Goal: Information Seeking & Learning: Find specific fact

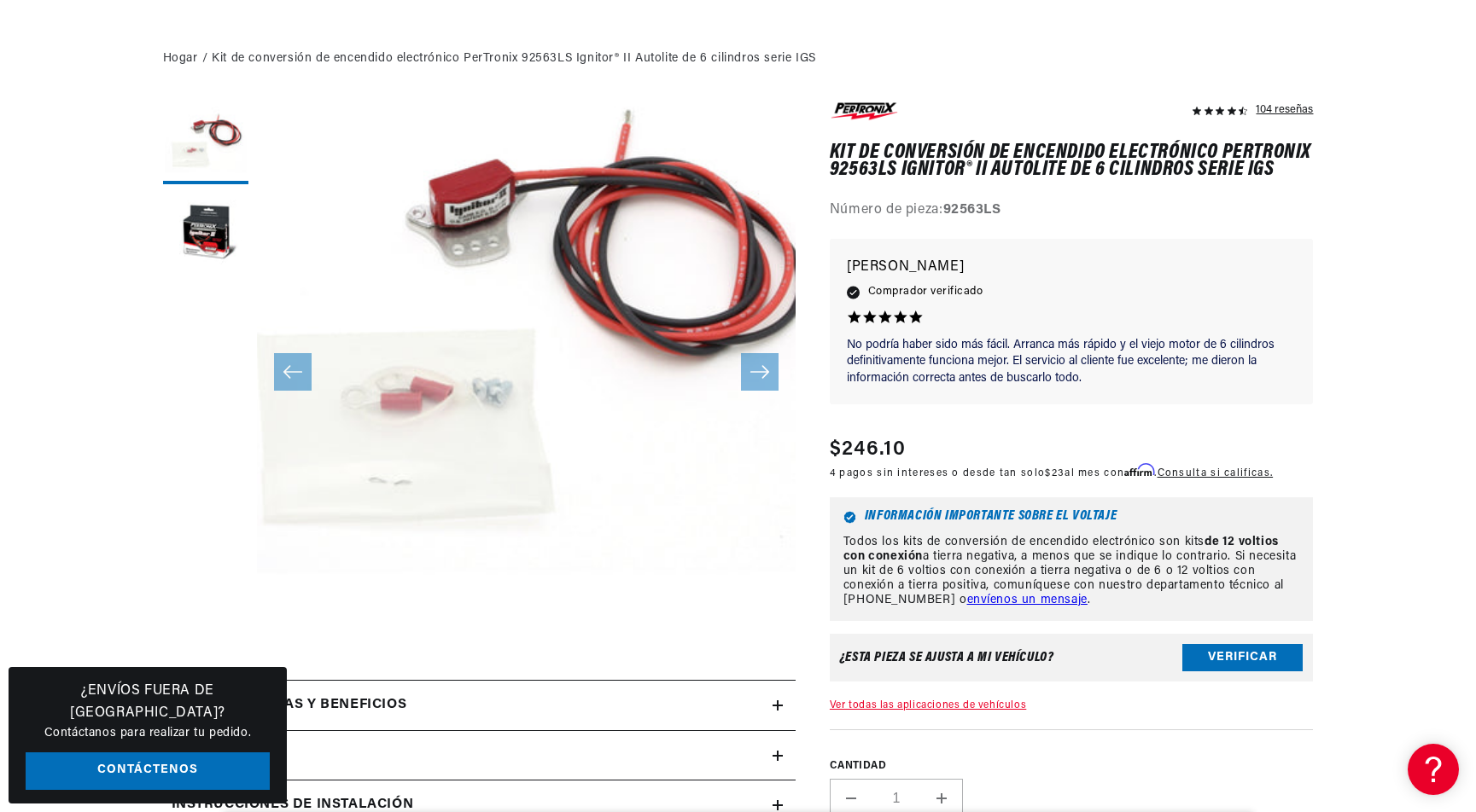
scroll to position [458, 0]
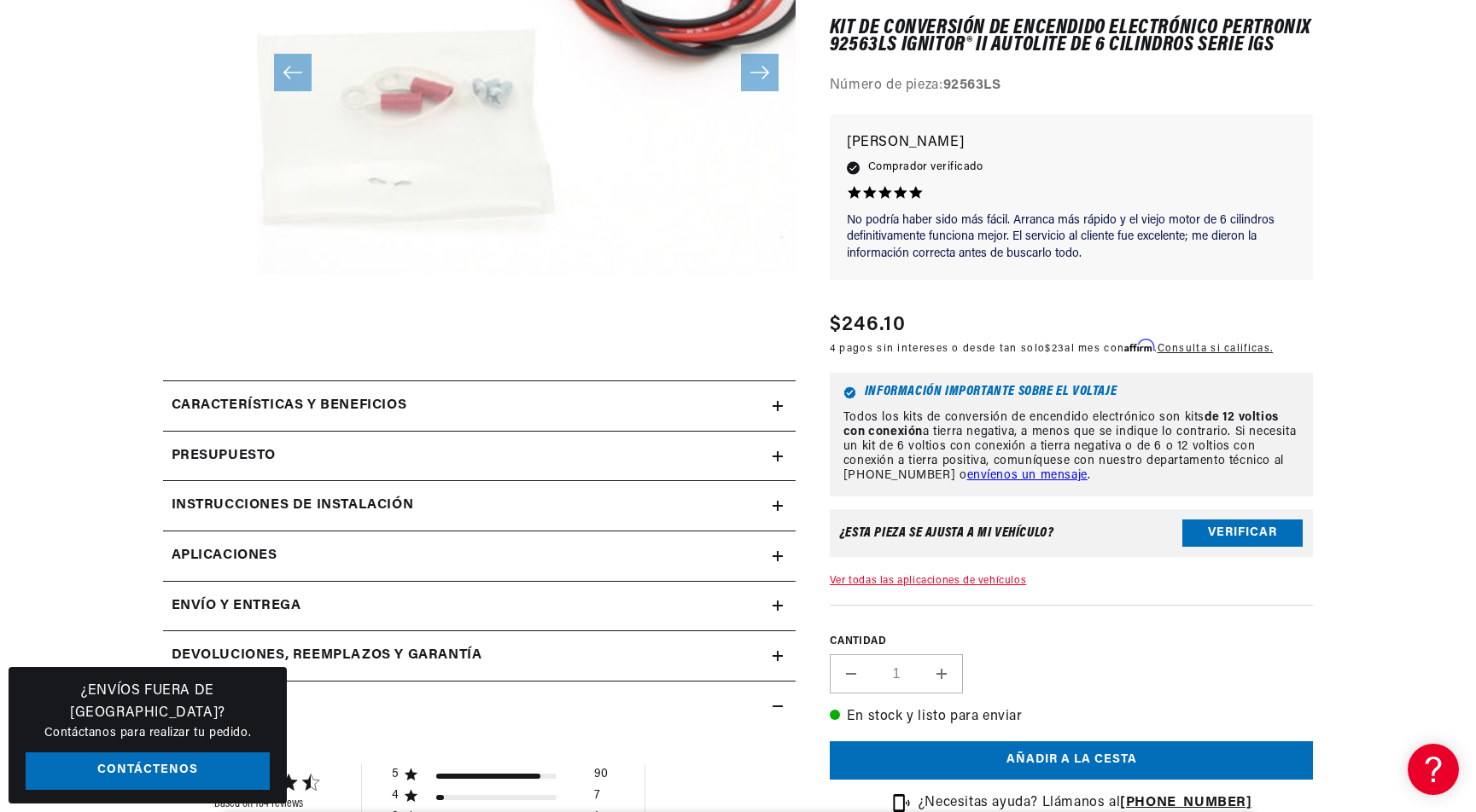
click at [779, 396] on summary "Características y beneficios" at bounding box center [480, 406] width 633 height 50
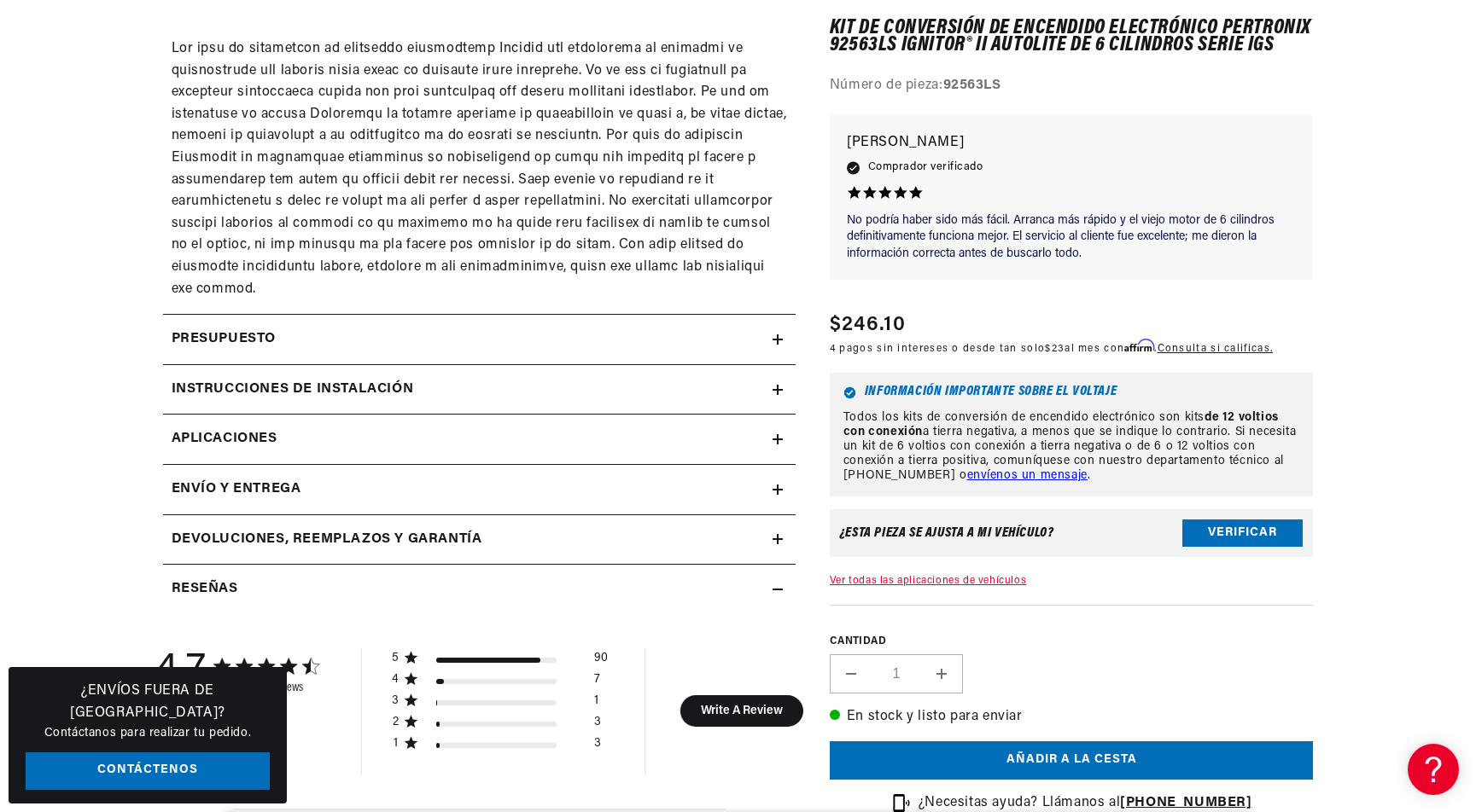
scroll to position [1338, 0]
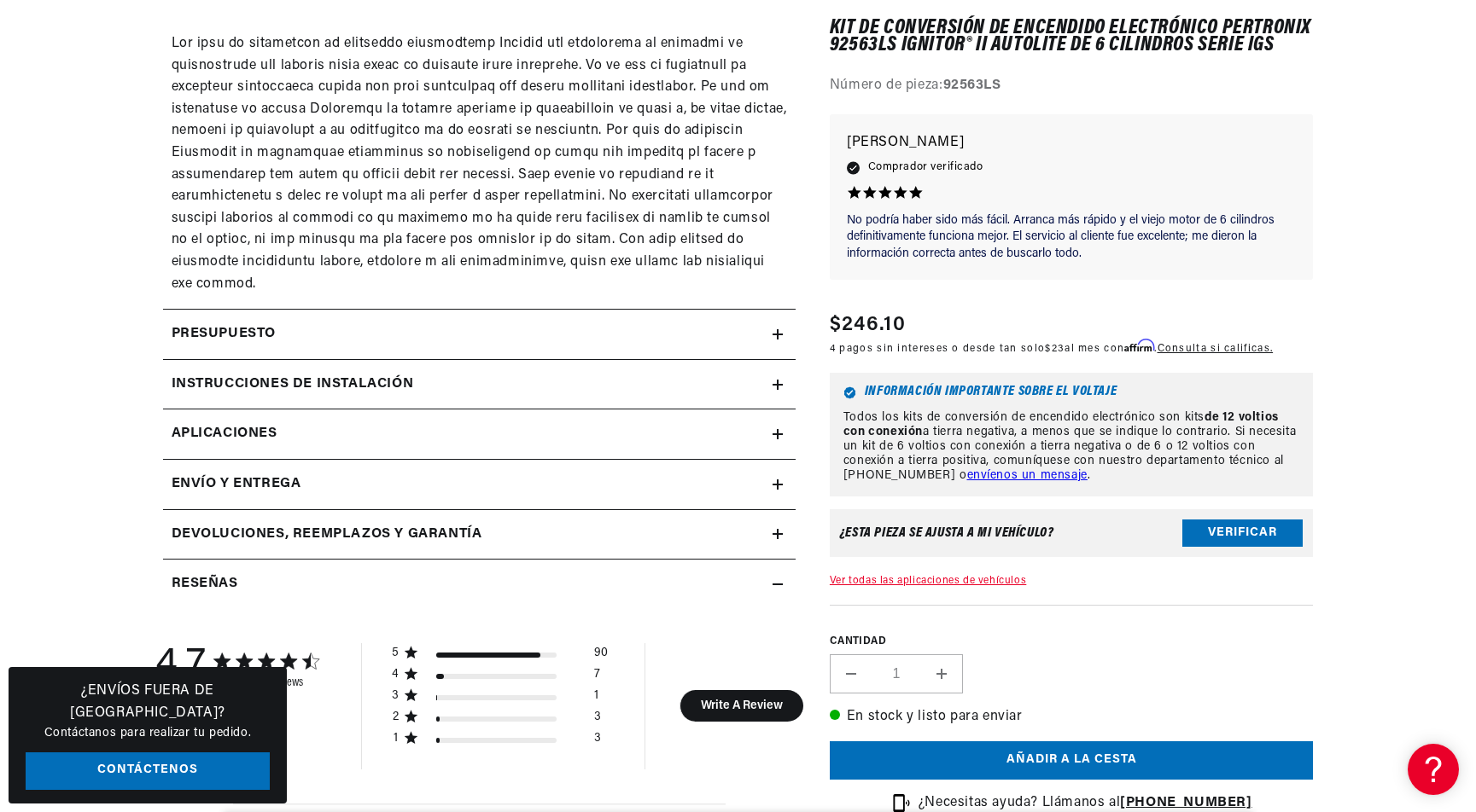
click at [782, 410] on link "Aplicaciones" at bounding box center [480, 435] width 633 height 51
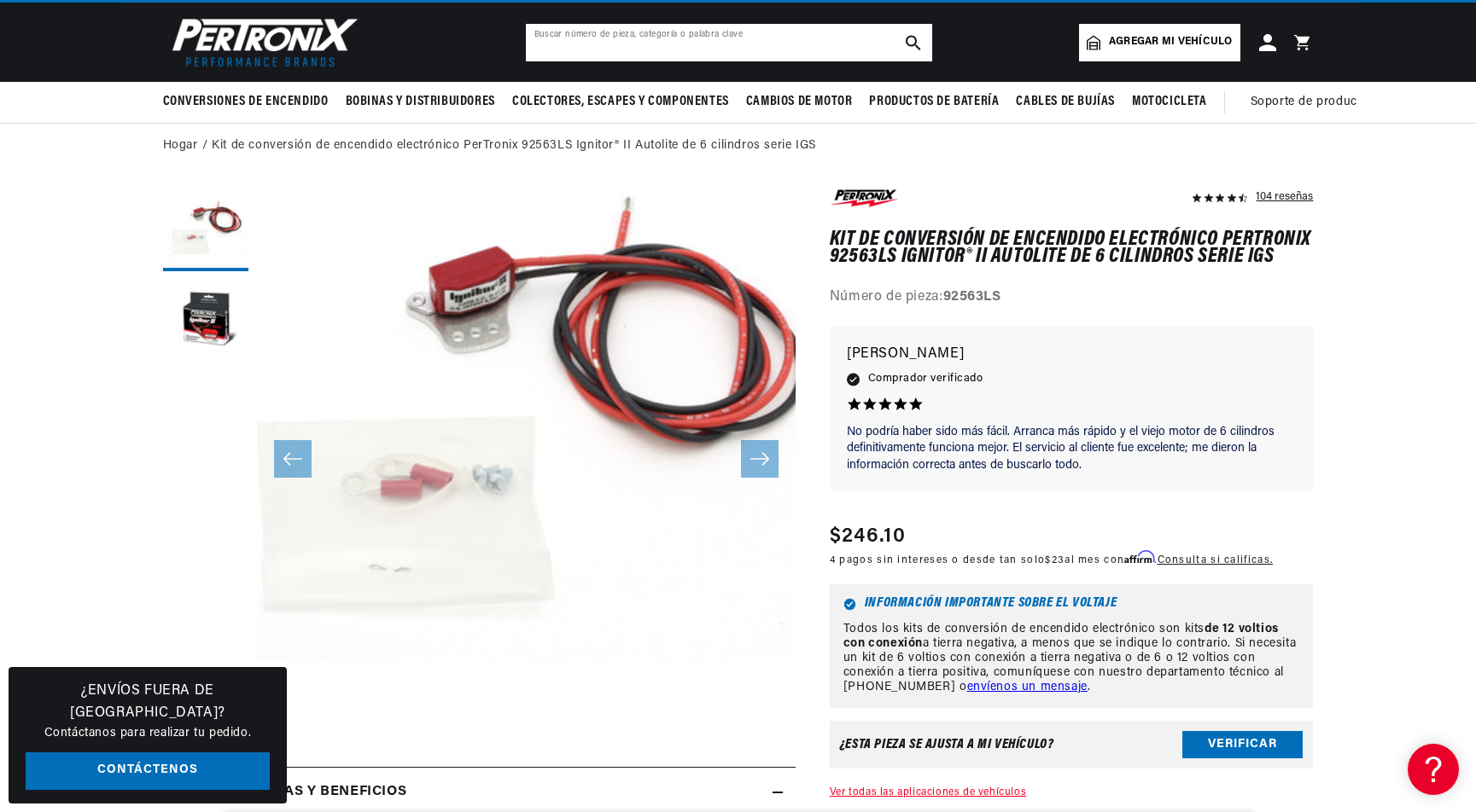
click at [824, 32] on input "text" at bounding box center [729, 42] width 406 height 37
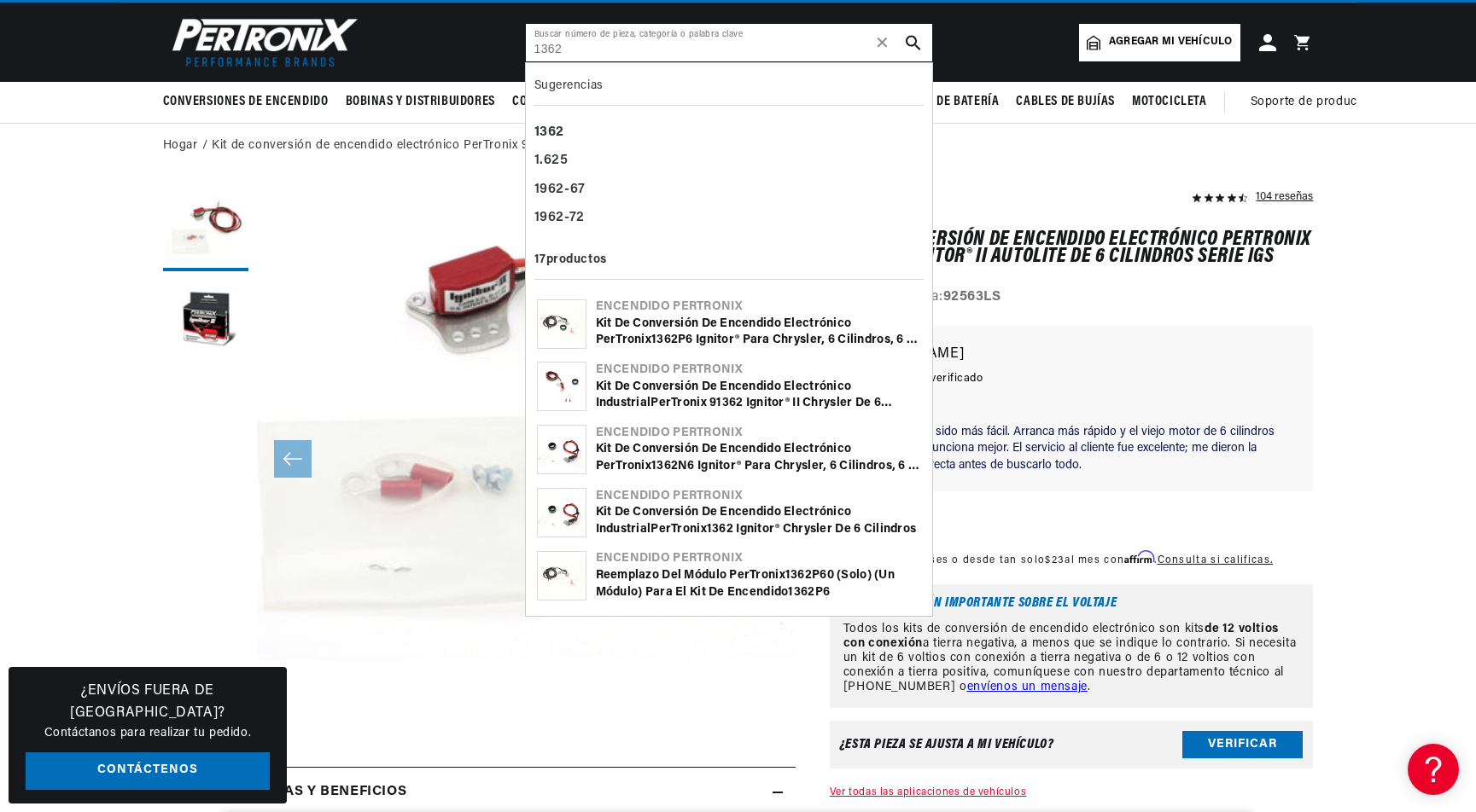
scroll to position [0, 645]
type input "1362"
